Goal: Information Seeking & Learning: Learn about a topic

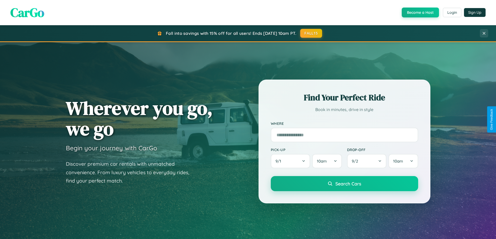
scroll to position [1002, 0]
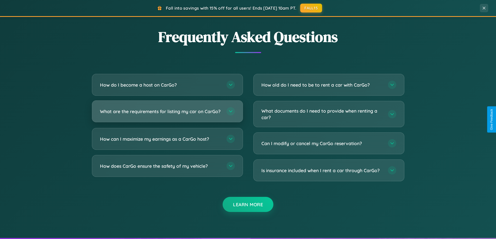
click at [167, 114] on h3 "What are the requirements for listing my car on CarGo?" at bounding box center [160, 111] width 121 height 7
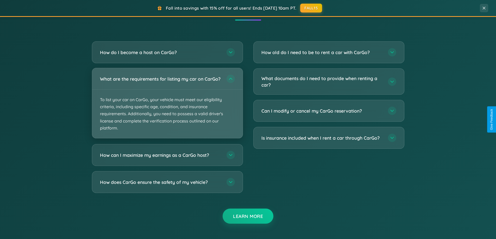
scroll to position [899, 0]
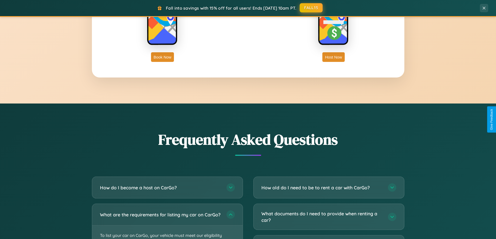
click at [311, 8] on button "FALL15" at bounding box center [311, 7] width 23 height 9
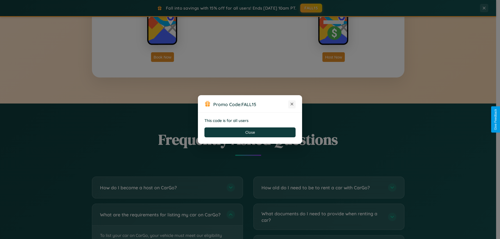
click at [292, 104] on icon at bounding box center [291, 104] width 5 height 5
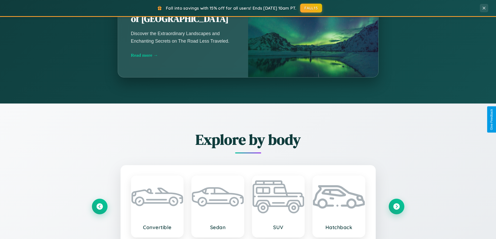
scroll to position [0, 0]
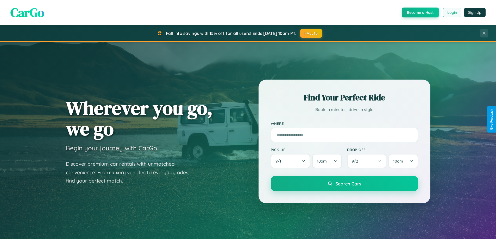
click at [452, 12] on button "Login" at bounding box center [452, 12] width 18 height 9
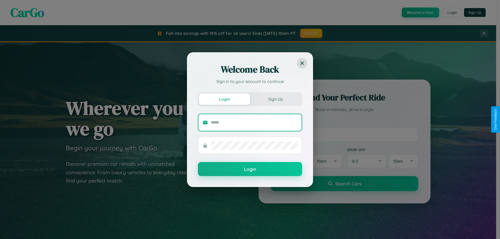
click at [254, 122] on input "text" at bounding box center [254, 122] width 86 height 8
type input "**********"
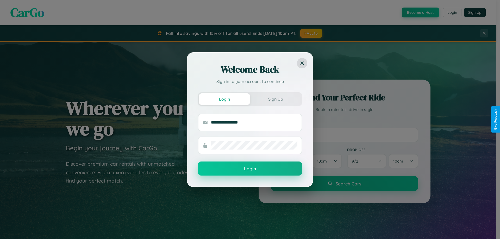
click at [250, 169] on button "Login" at bounding box center [250, 169] width 104 height 14
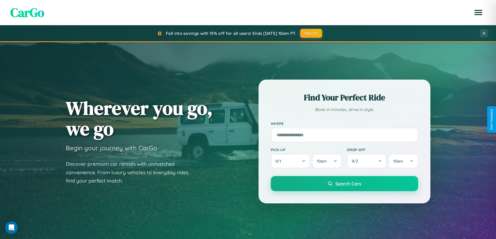
scroll to position [15, 0]
